Goal: Navigation & Orientation: Go to known website

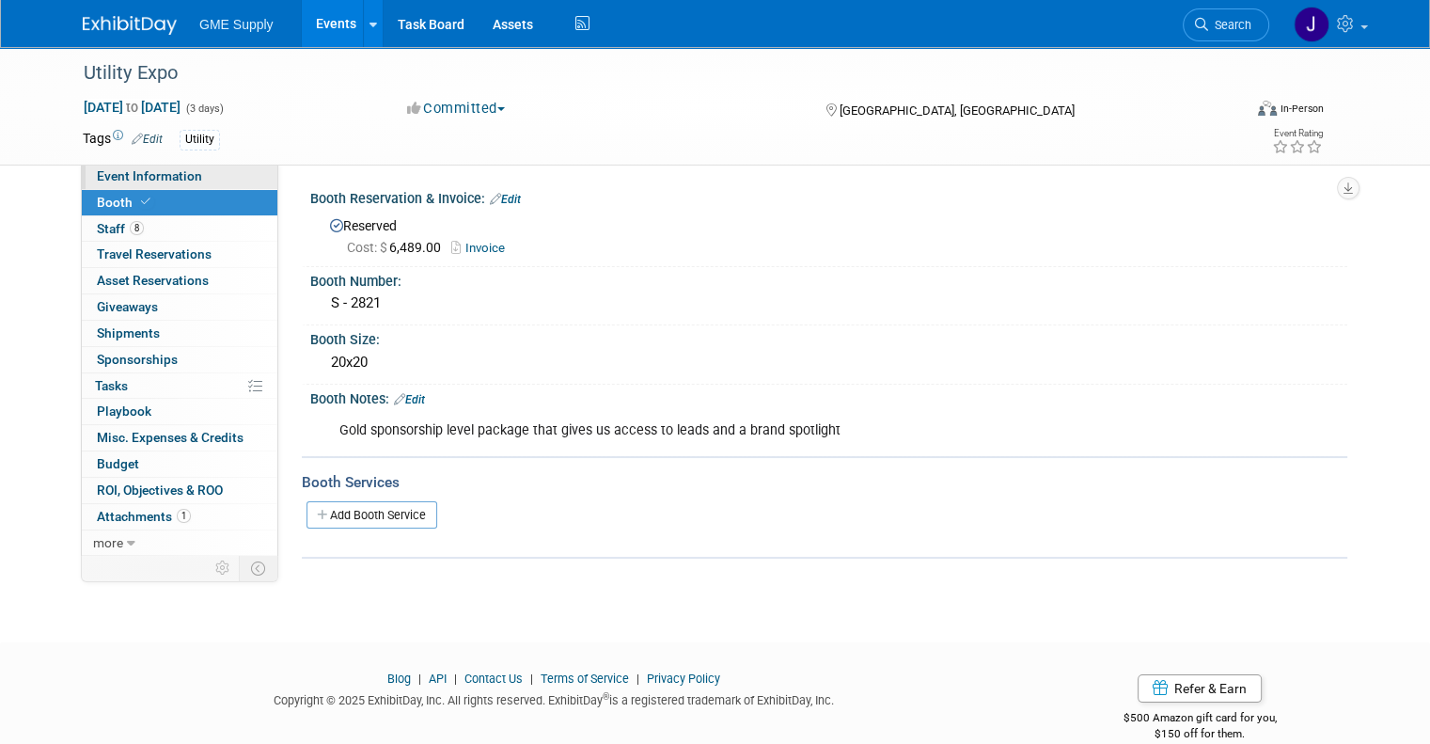
click at [122, 177] on span "Event Information" at bounding box center [149, 175] width 105 height 15
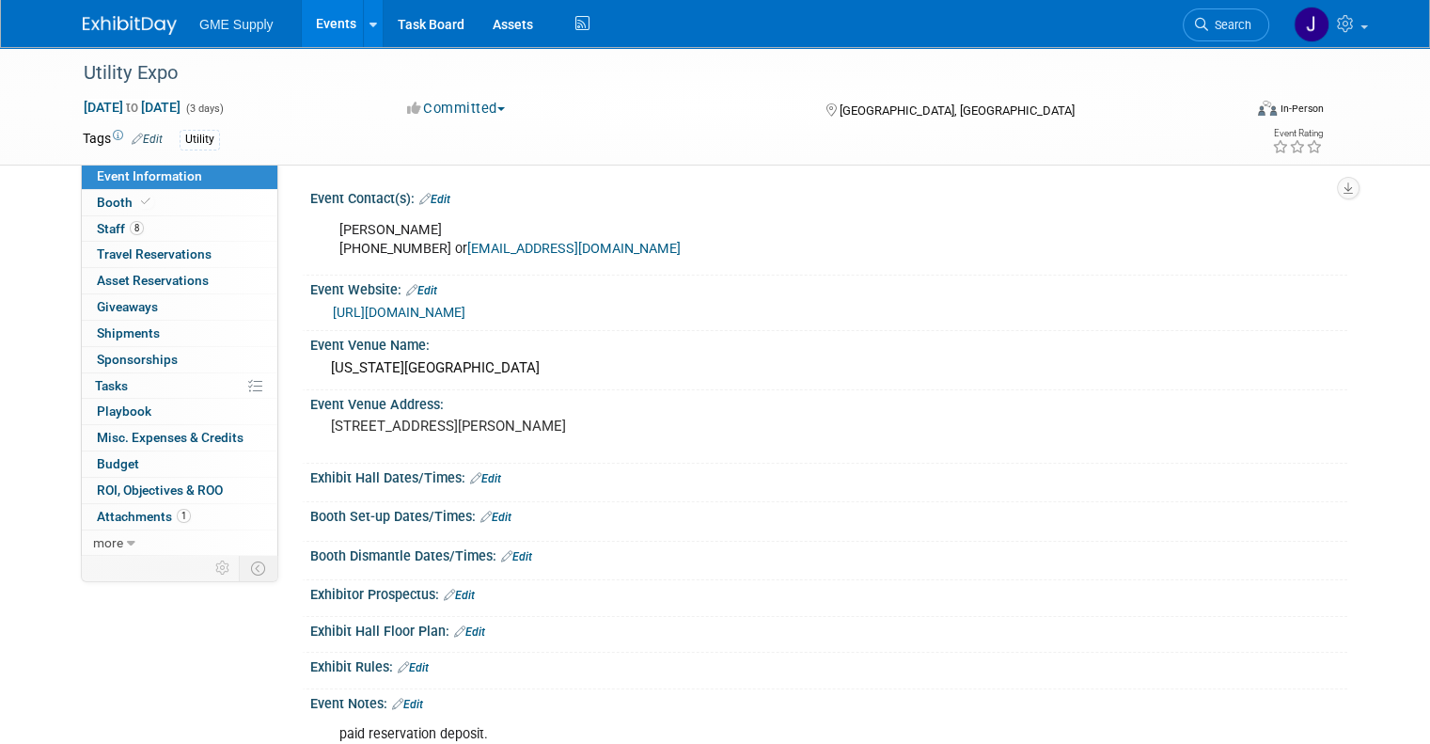
click at [333, 19] on link "Events" at bounding box center [336, 23] width 69 height 47
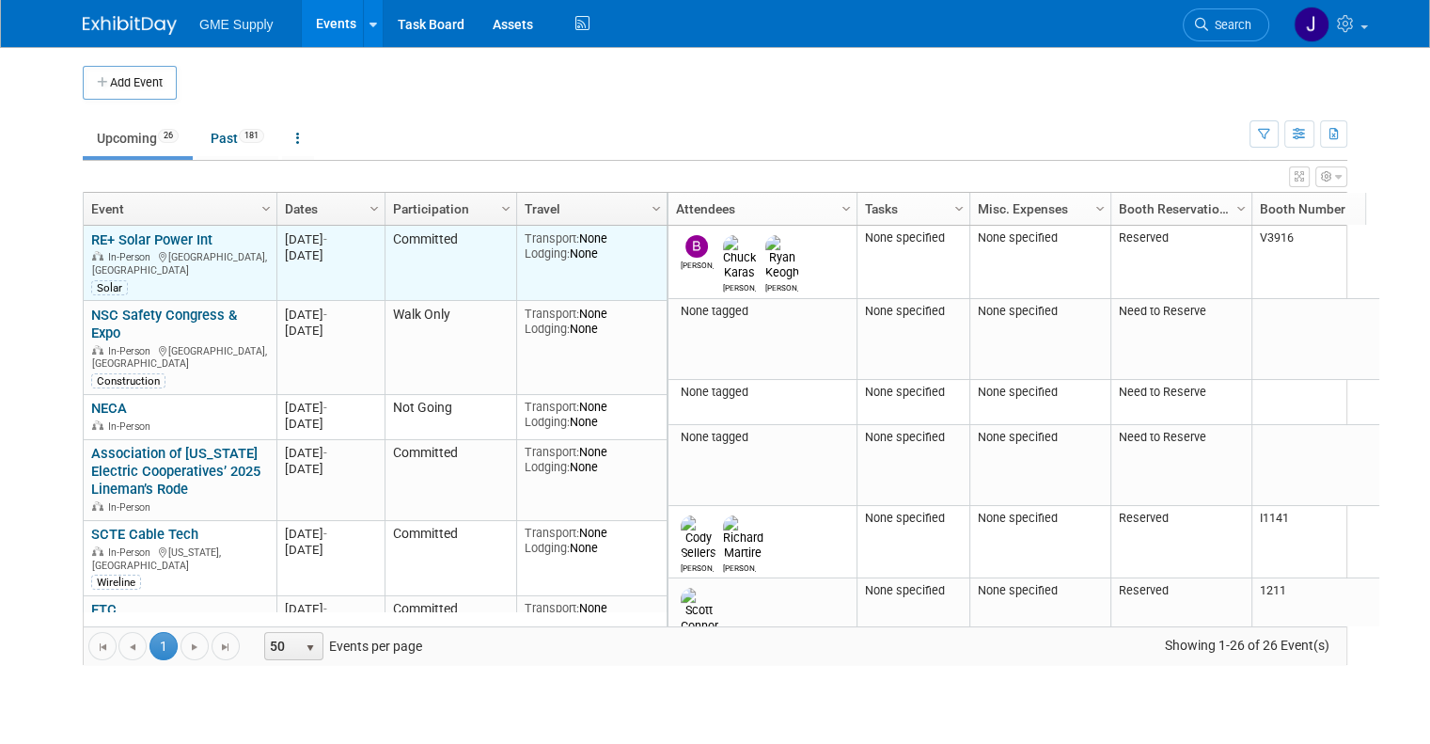
click at [150, 236] on link "RE+ Solar Power Int" at bounding box center [151, 239] width 121 height 17
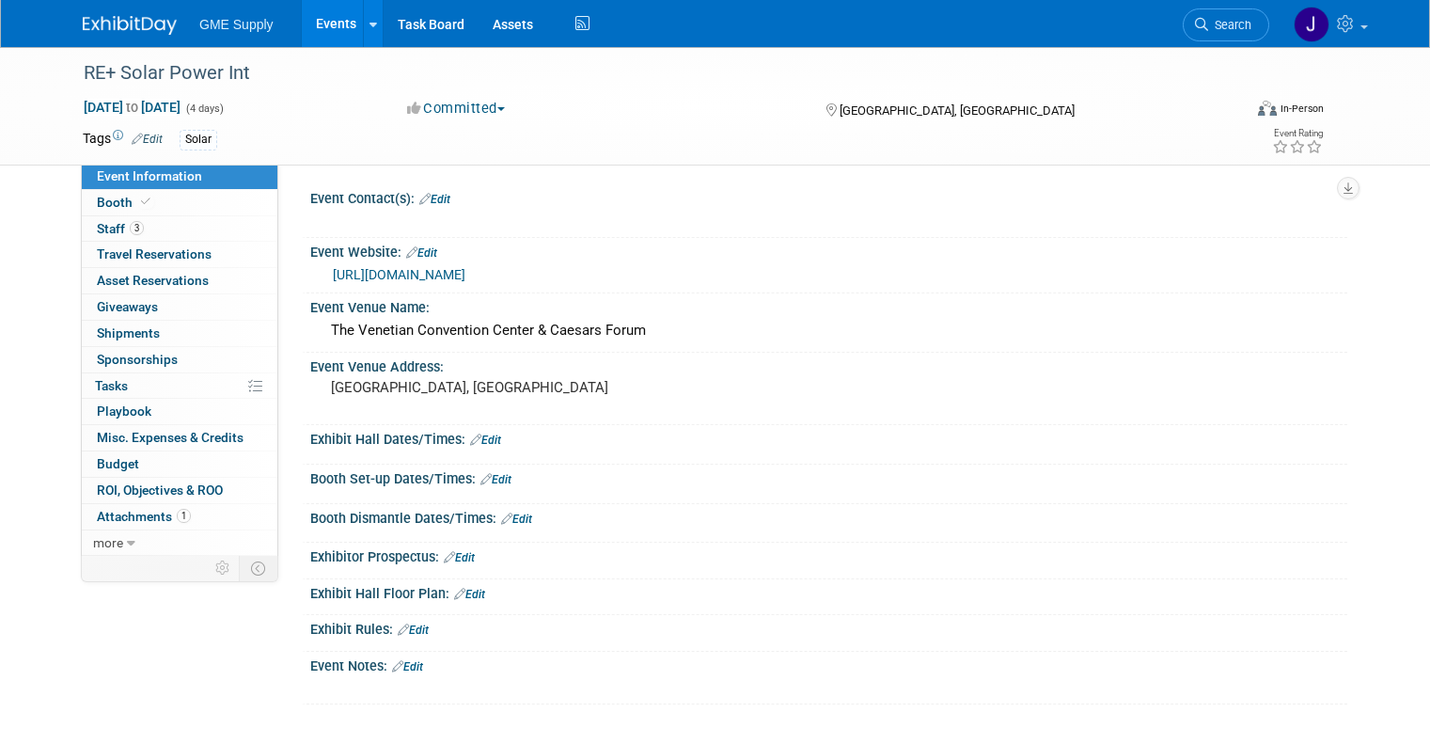
click at [423, 275] on link "https://www.re-plus.com/" at bounding box center [399, 274] width 133 height 15
